Goal: Information Seeking & Learning: Learn about a topic

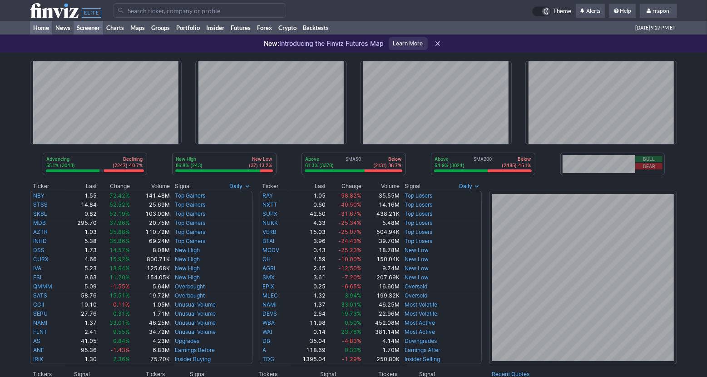
click at [96, 24] on link "Screener" at bounding box center [89, 28] width 30 height 14
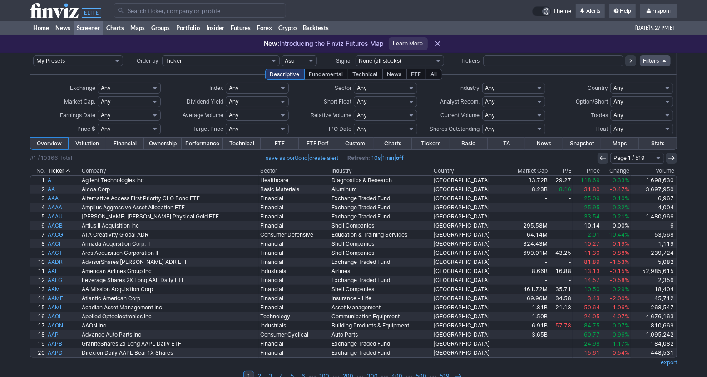
click at [502, 64] on input "text" at bounding box center [553, 60] width 140 height 11
type input "eem"
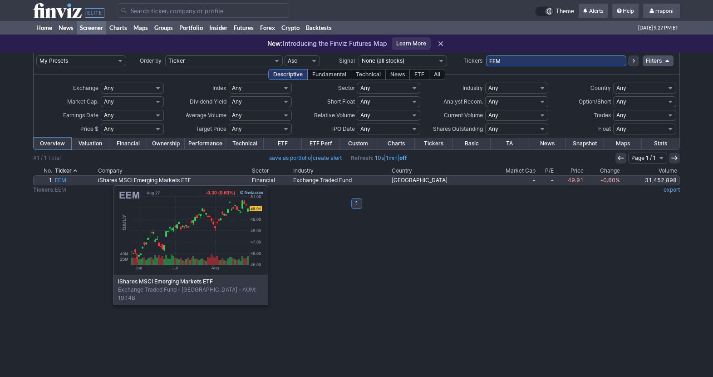
click at [68, 181] on link "EEM" at bounding box center [75, 180] width 43 height 9
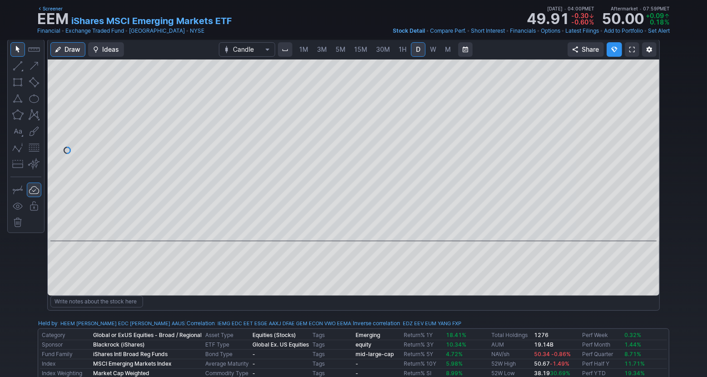
scroll to position [52, 0]
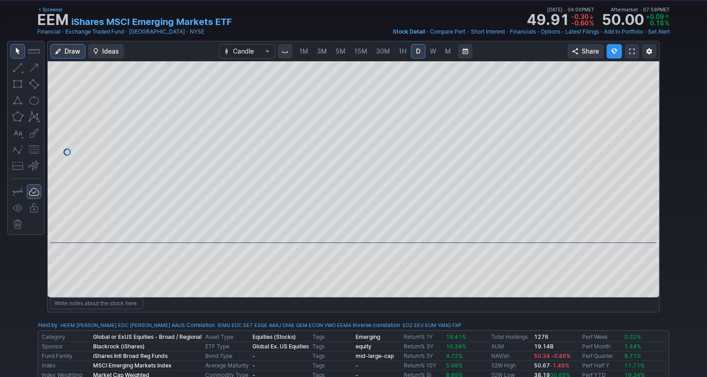
click at [449, 53] on span "M" at bounding box center [448, 51] width 6 height 8
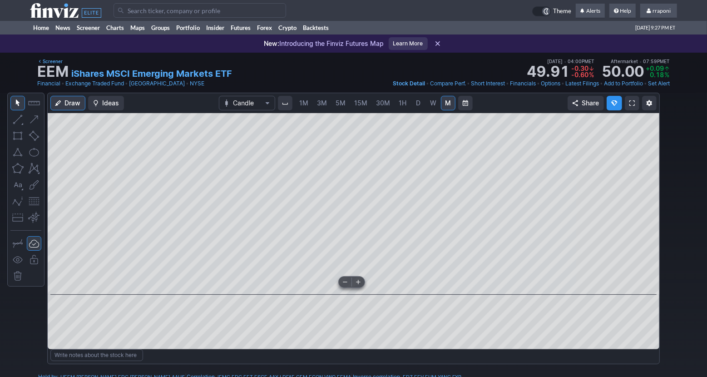
click at [343, 284] on span at bounding box center [345, 281] width 12 height 7
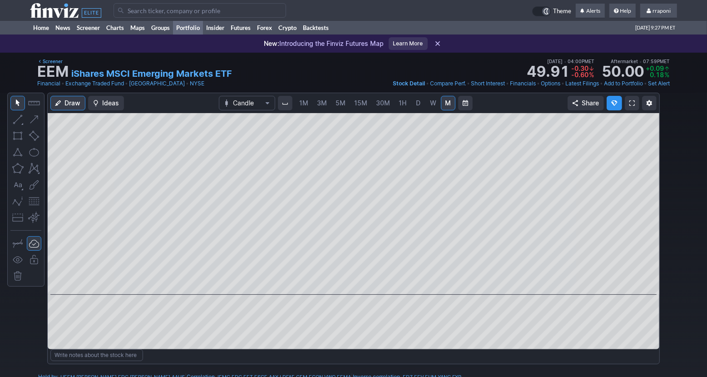
click at [179, 29] on link "Portfolio" at bounding box center [188, 28] width 30 height 14
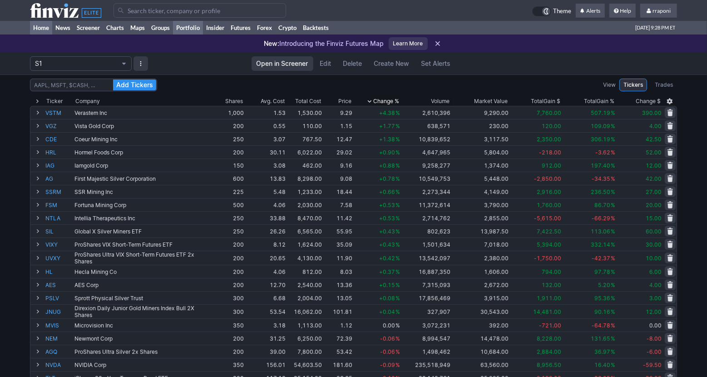
click at [43, 27] on link "Home" at bounding box center [41, 28] width 22 height 14
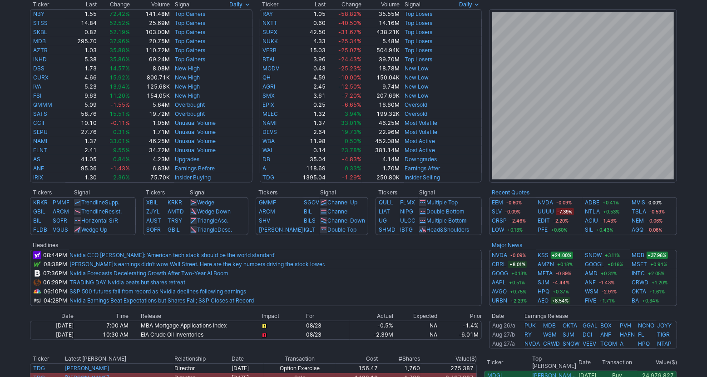
scroll to position [318, 0]
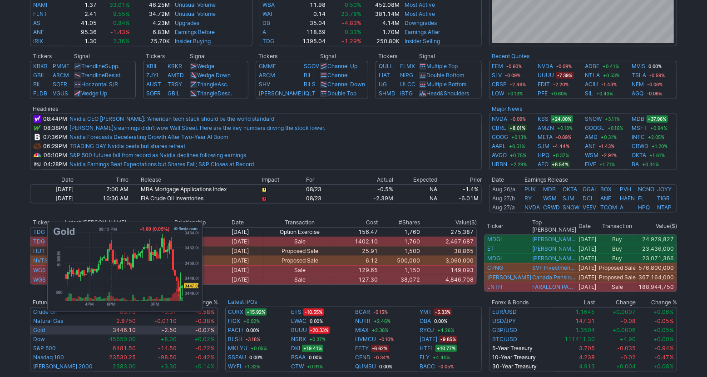
click at [42, 326] on link "Gold" at bounding box center [39, 329] width 12 height 7
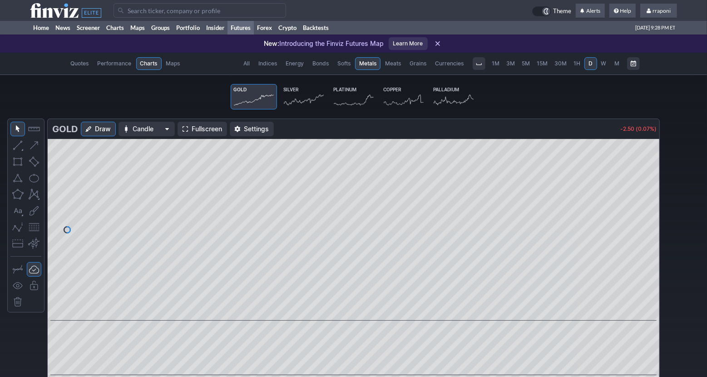
click at [357, 89] on link "Platinum" at bounding box center [354, 96] width 46 height 25
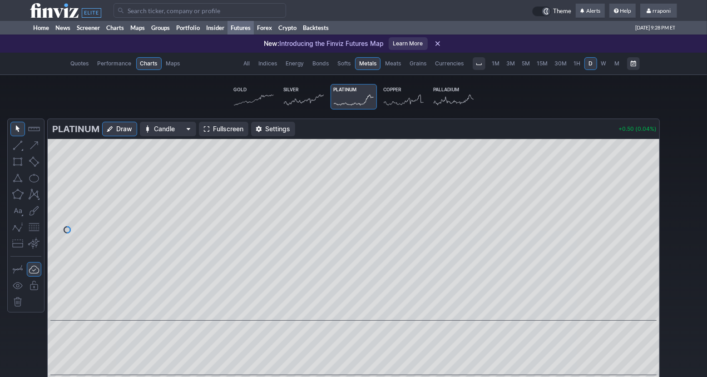
click at [453, 98] on icon at bounding box center [454, 100] width 40 height 13
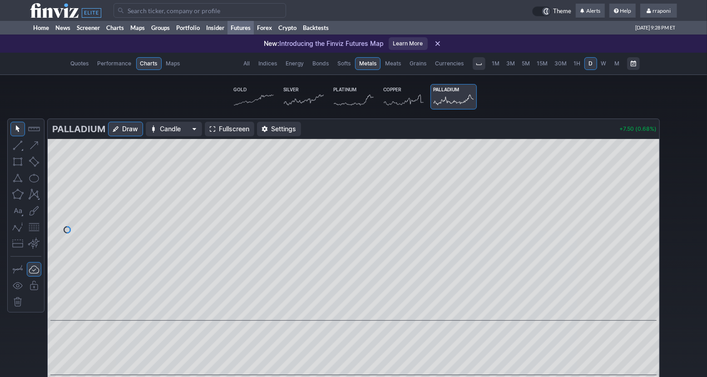
click at [613, 64] on link "M" at bounding box center [617, 63] width 13 height 13
click at [351, 99] on icon at bounding box center [354, 100] width 40 height 13
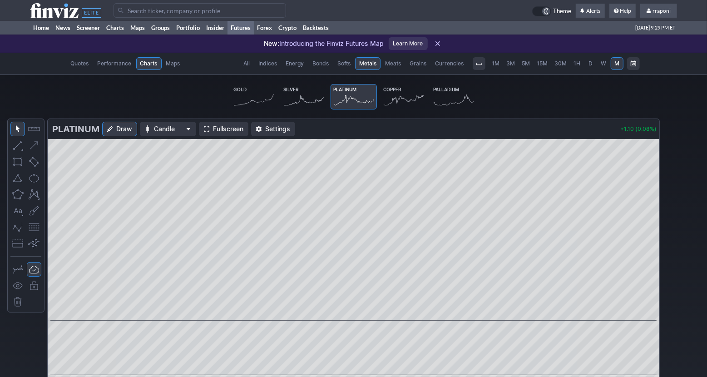
click at [411, 104] on icon at bounding box center [404, 100] width 40 height 13
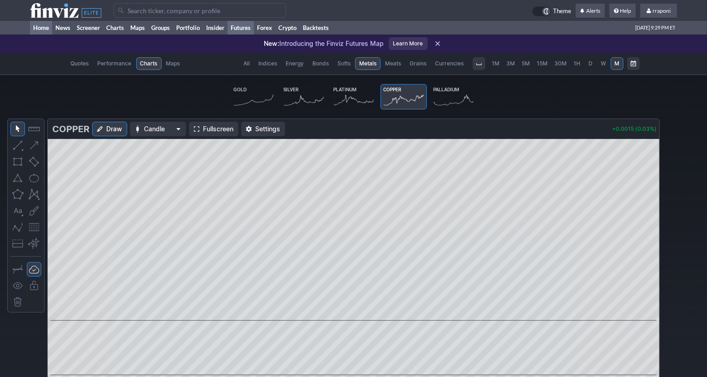
click at [41, 26] on link "Home" at bounding box center [41, 28] width 22 height 14
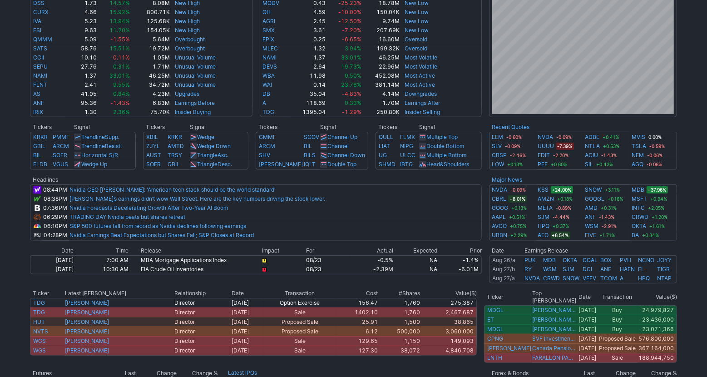
scroll to position [372, 0]
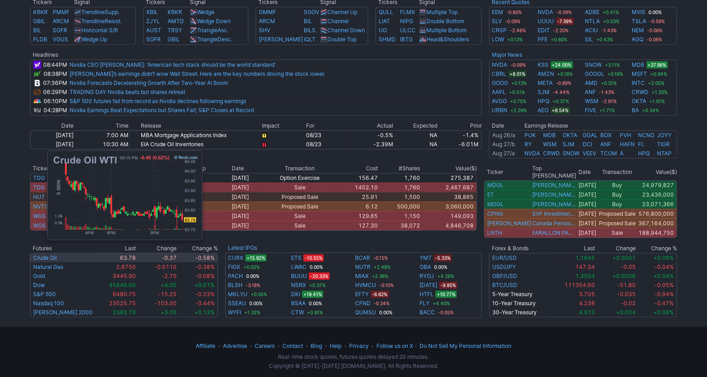
click at [43, 254] on link "Crude Oil" at bounding box center [45, 257] width 24 height 7
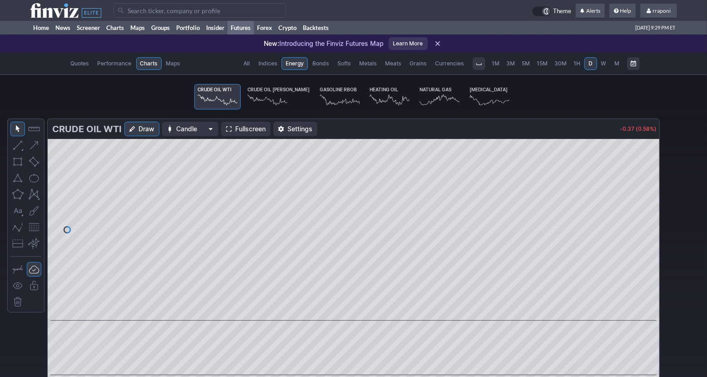
click at [618, 64] on span "M" at bounding box center [616, 63] width 5 height 7
